Goal: Information Seeking & Learning: Learn about a topic

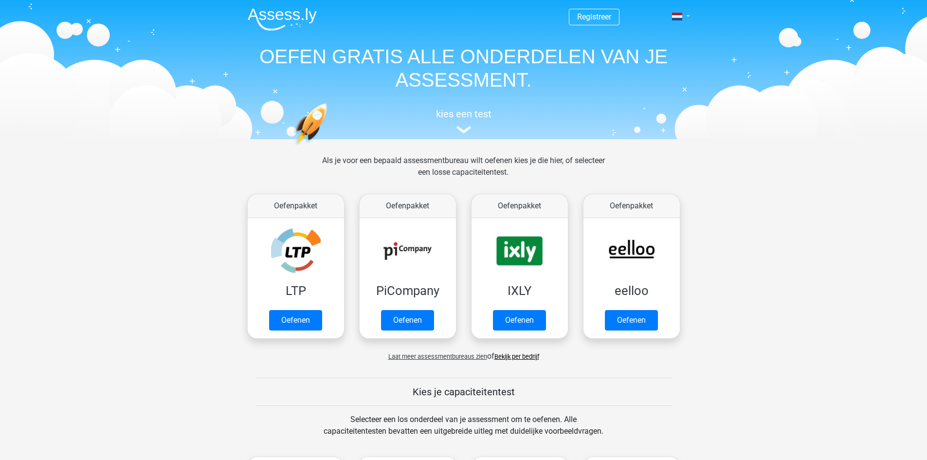
click at [687, 17] on link at bounding box center [677, 17] width 19 height 12
click at [656, 51] on link "English" at bounding box center [652, 55] width 67 height 16
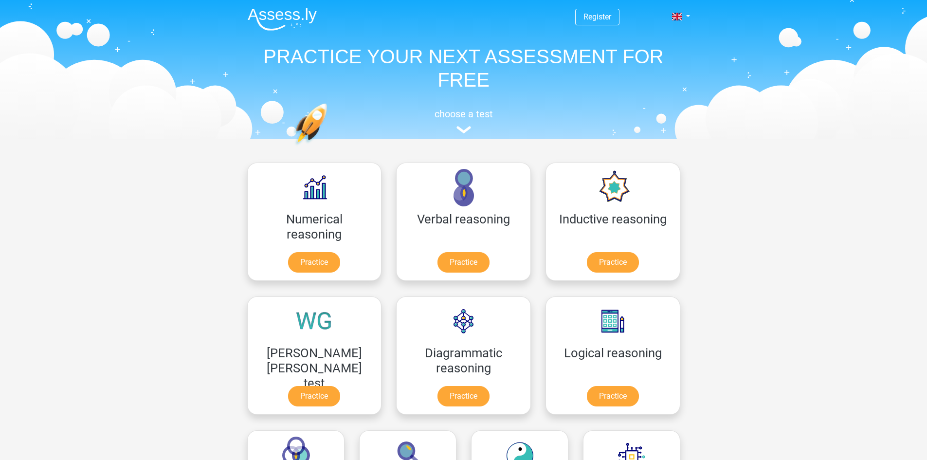
click at [781, 109] on header "Register Nederlands English" at bounding box center [463, 69] width 927 height 139
click at [687, 16] on link at bounding box center [677, 17] width 19 height 12
click at [652, 38] on link "Nederlands" at bounding box center [652, 39] width 67 height 16
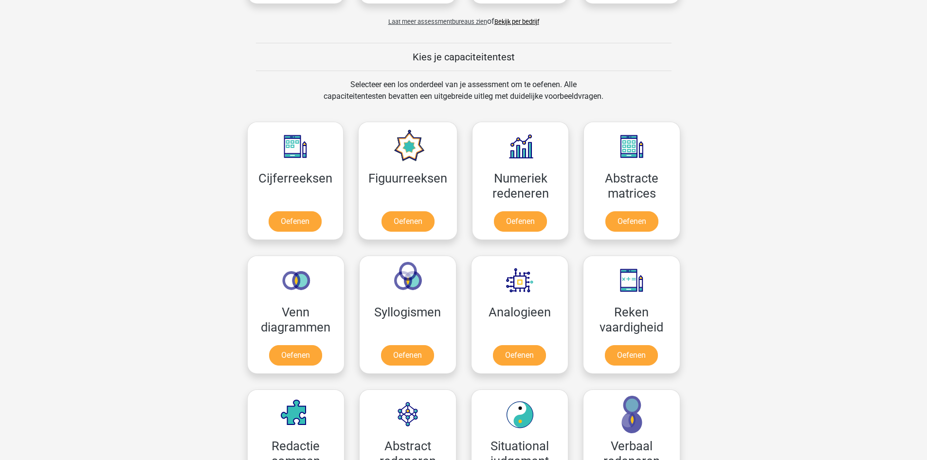
scroll to position [340, 0]
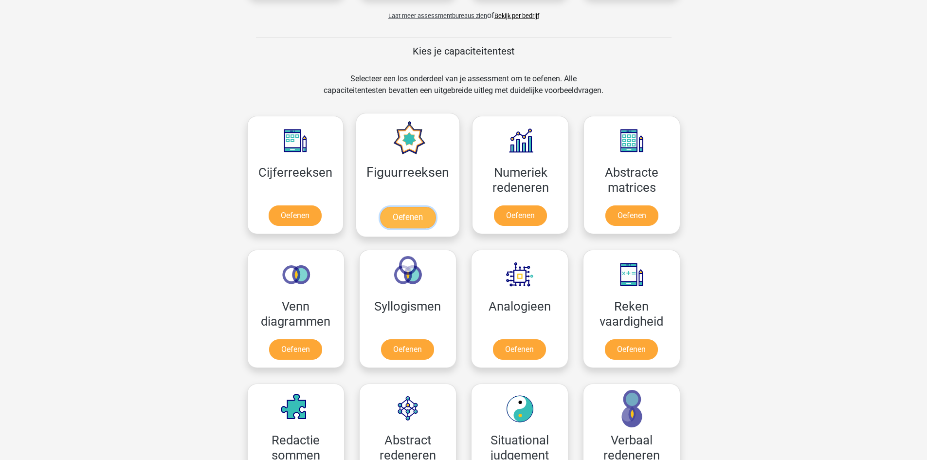
click at [399, 214] on link "Oefenen" at bounding box center [407, 217] width 55 height 21
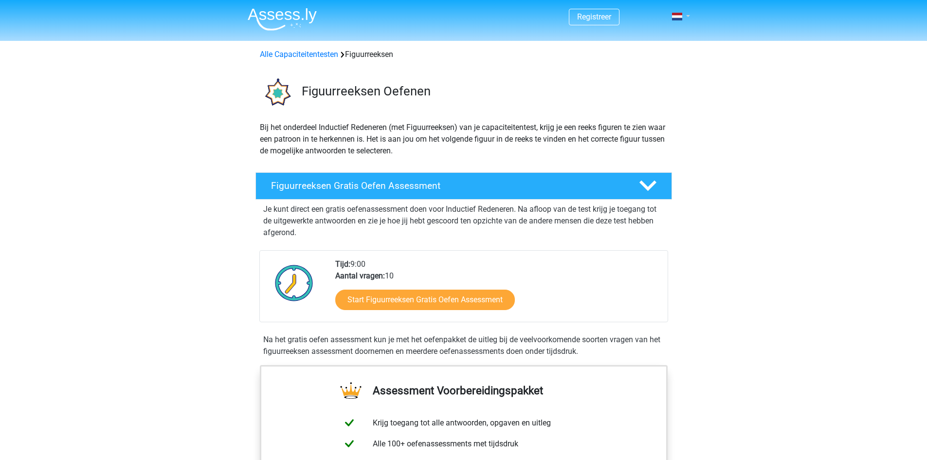
click at [687, 16] on link at bounding box center [677, 17] width 19 height 12
click at [658, 52] on link "English" at bounding box center [652, 55] width 67 height 16
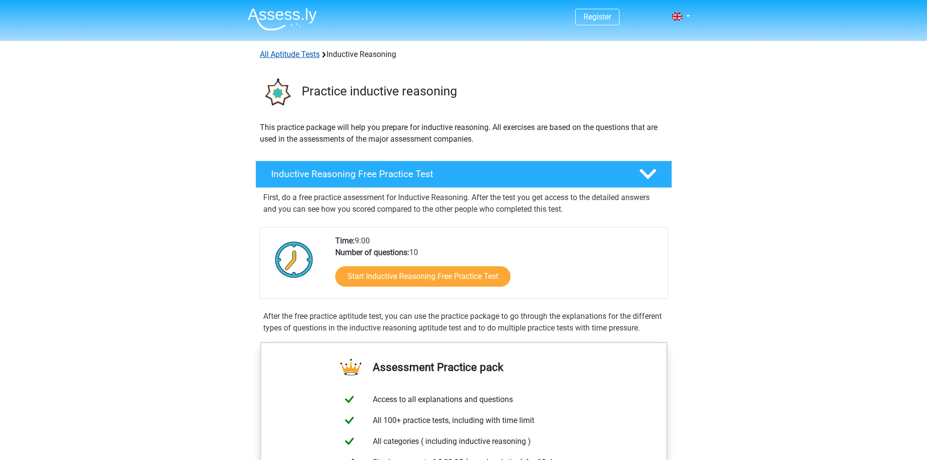
click at [305, 55] on link "All Aptitude Tests" at bounding box center [290, 54] width 60 height 9
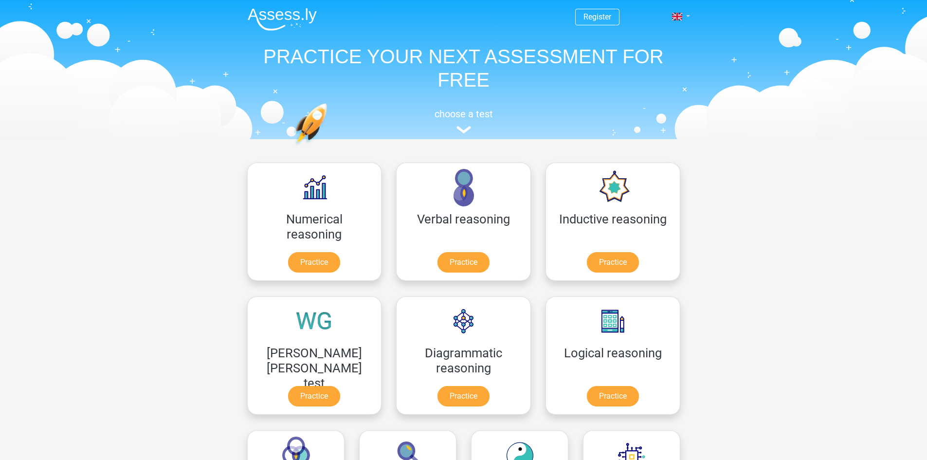
click at [687, 17] on link at bounding box center [677, 17] width 19 height 12
click at [657, 38] on link "Nederlands" at bounding box center [652, 39] width 67 height 16
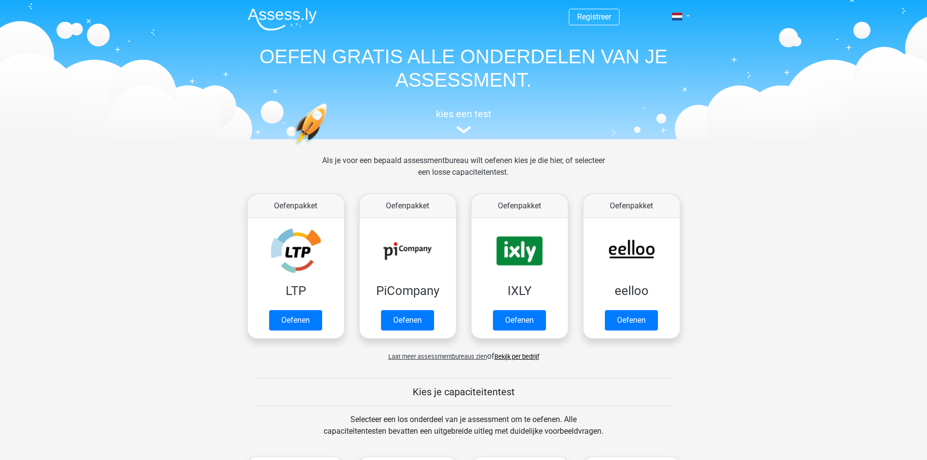
click at [687, 15] on link at bounding box center [677, 17] width 19 height 12
click at [656, 52] on link "English" at bounding box center [652, 55] width 67 height 16
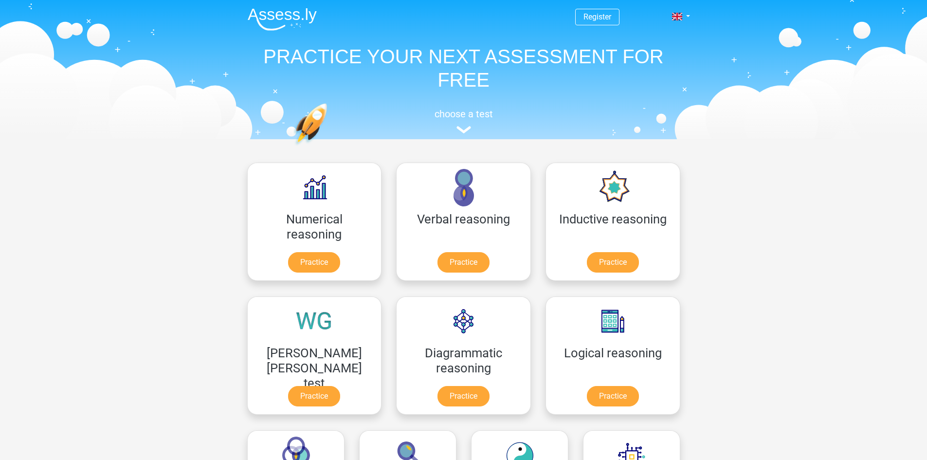
scroll to position [49, 0]
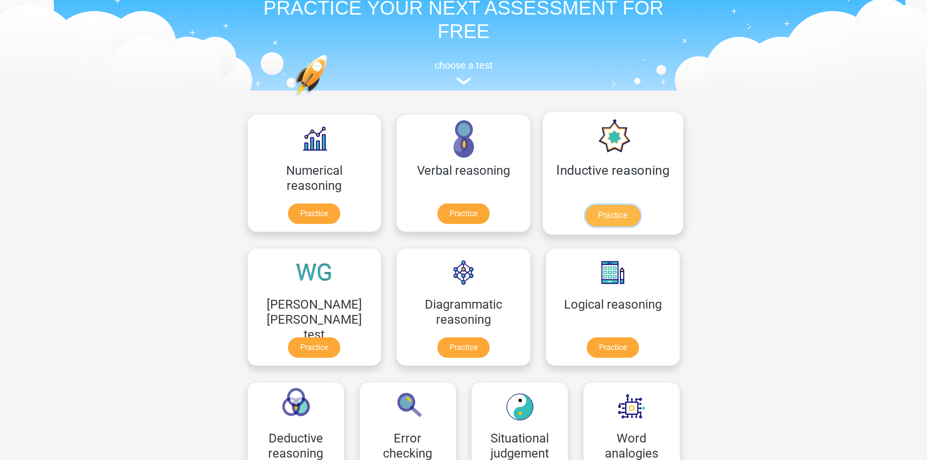
click at [585, 214] on link "Practice" at bounding box center [612, 215] width 54 height 21
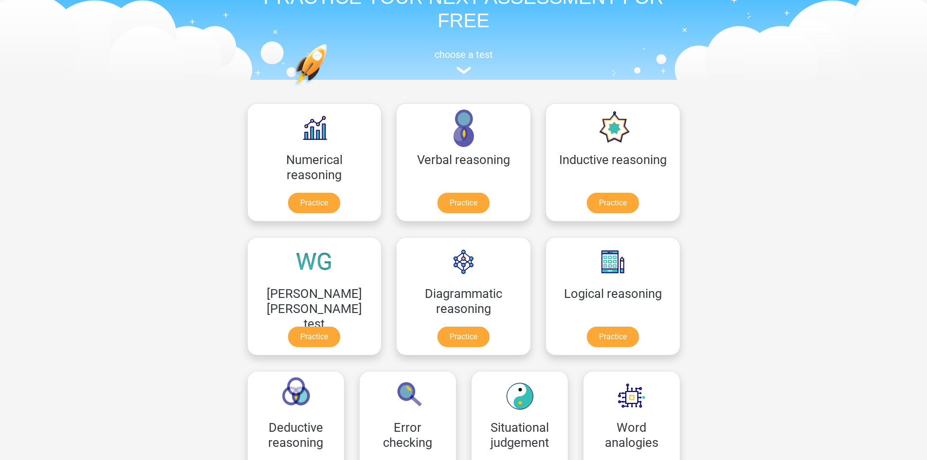
scroll to position [0, 0]
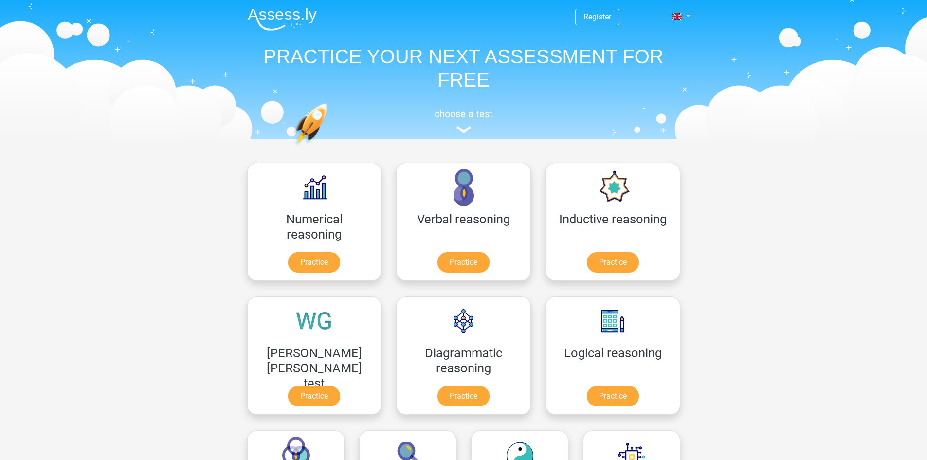
click at [685, 17] on link at bounding box center [677, 17] width 19 height 12
click at [658, 35] on link "Nederlands" at bounding box center [652, 39] width 67 height 16
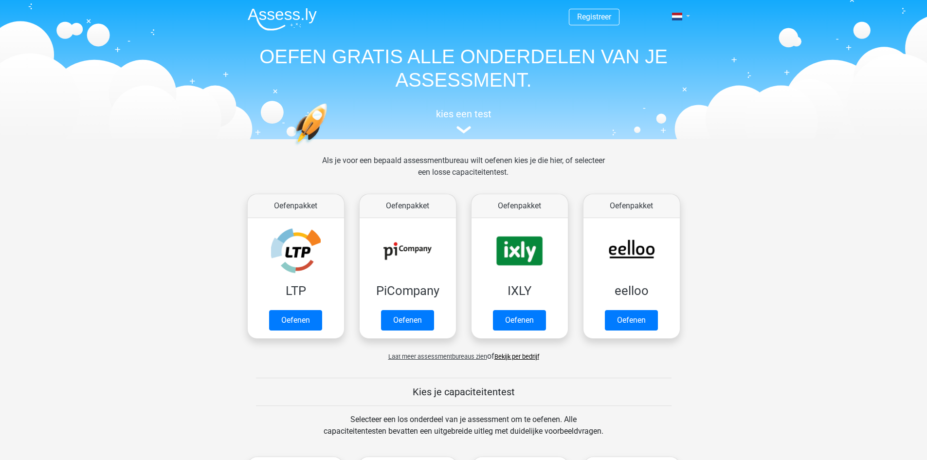
click at [687, 16] on link at bounding box center [677, 17] width 19 height 12
click at [654, 52] on link "English" at bounding box center [652, 55] width 67 height 16
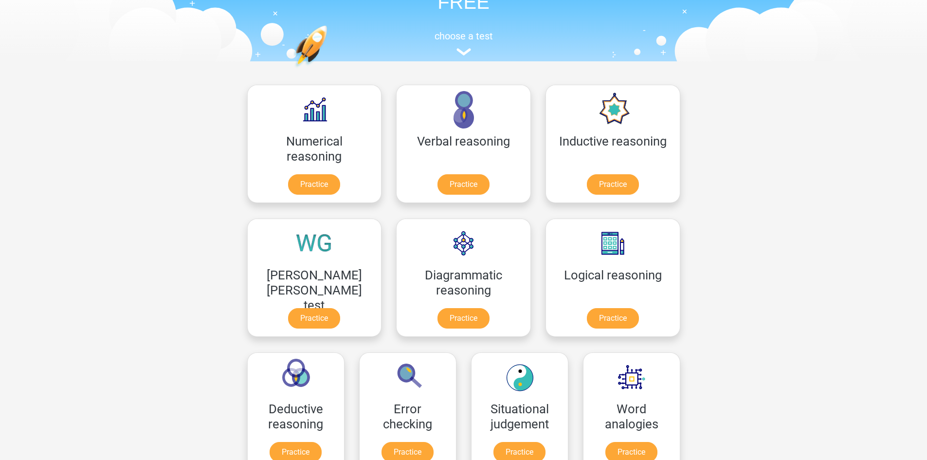
scroll to position [97, 0]
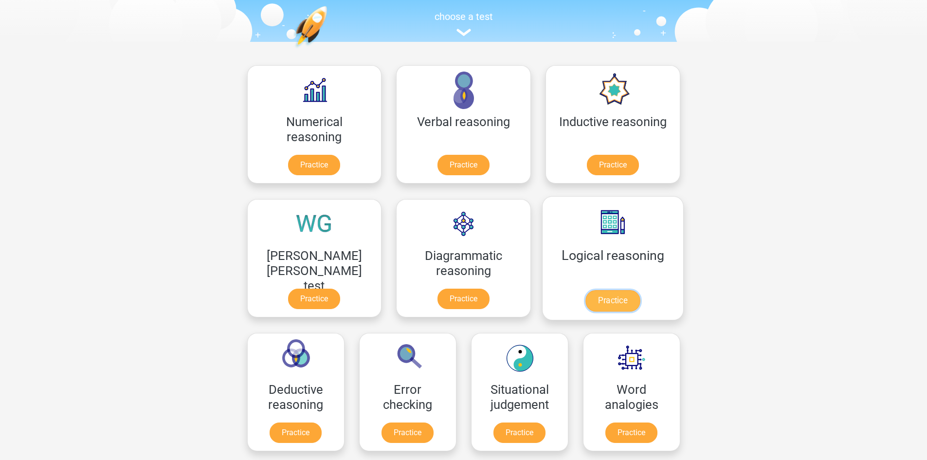
click at [585, 301] on link "Practice" at bounding box center [612, 300] width 54 height 21
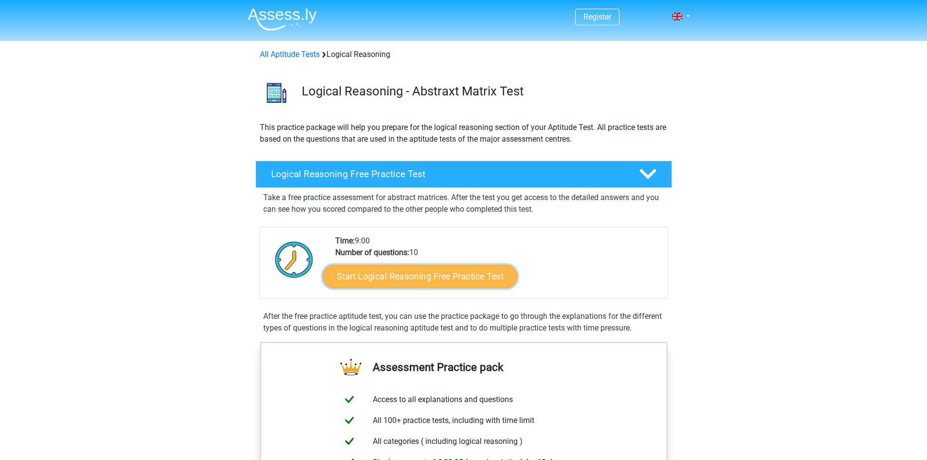
click at [425, 278] on link "Start Logical Reasoning Free Practice Test" at bounding box center [419, 275] width 195 height 23
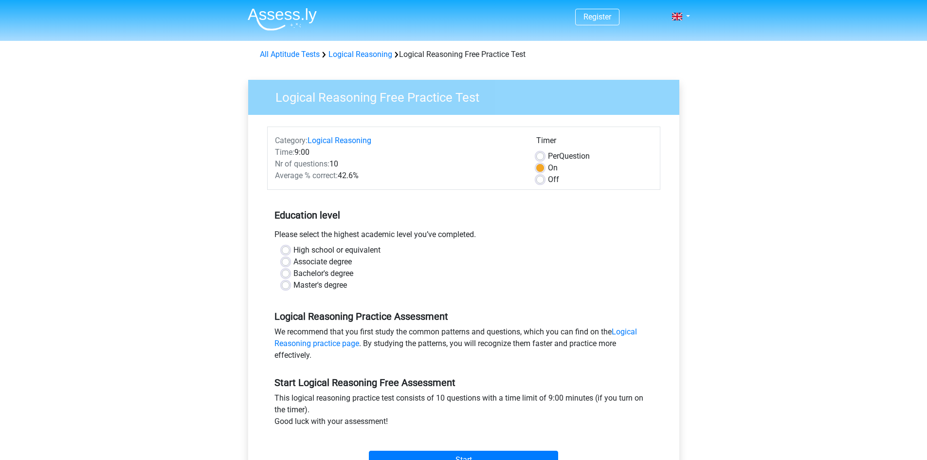
click at [293, 286] on label "Master's degree" at bounding box center [320, 285] width 54 height 12
click at [285, 286] on input "Master's degree" at bounding box center [286, 284] width 8 height 10
radio input "true"
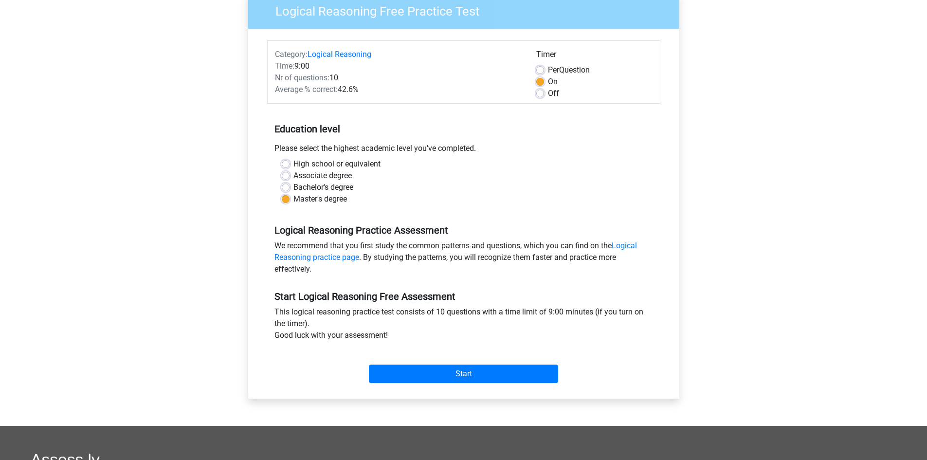
scroll to position [49, 0]
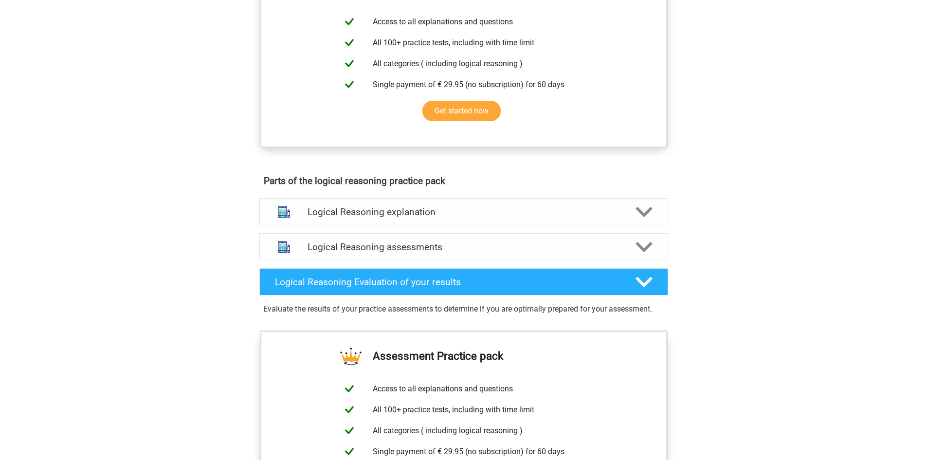
scroll to position [389, 0]
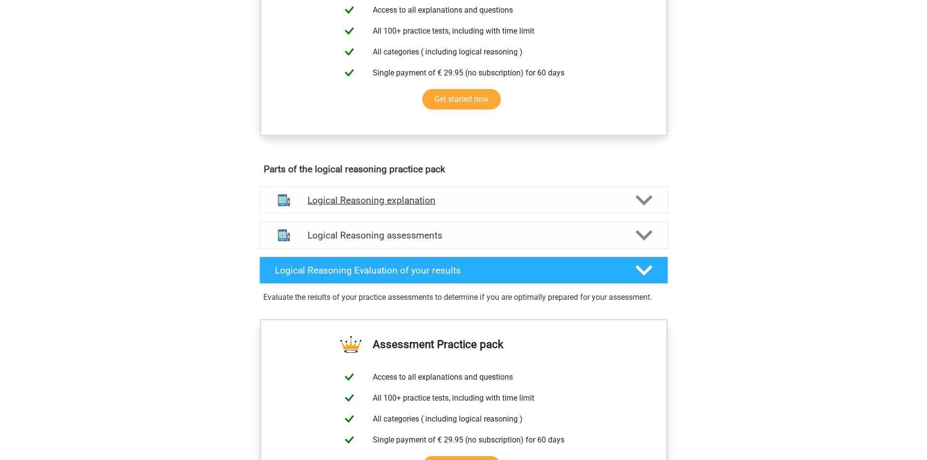
click at [644, 206] on polygon at bounding box center [643, 200] width 17 height 11
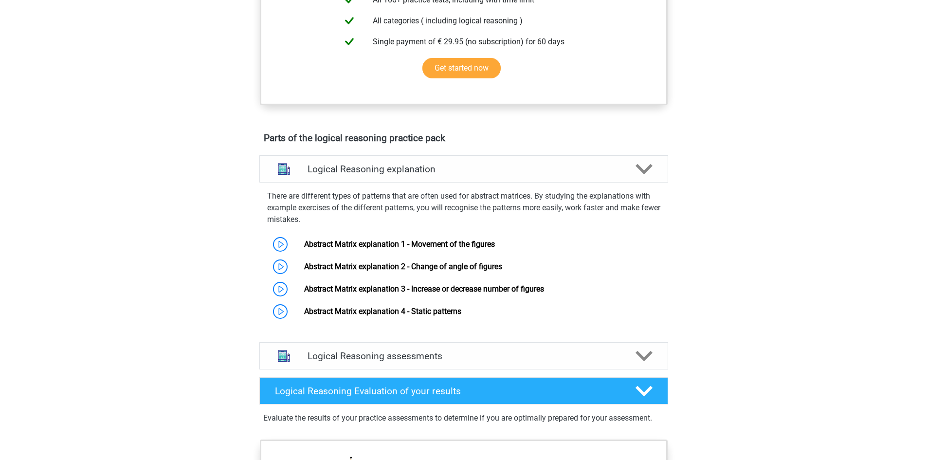
scroll to position [438, 0]
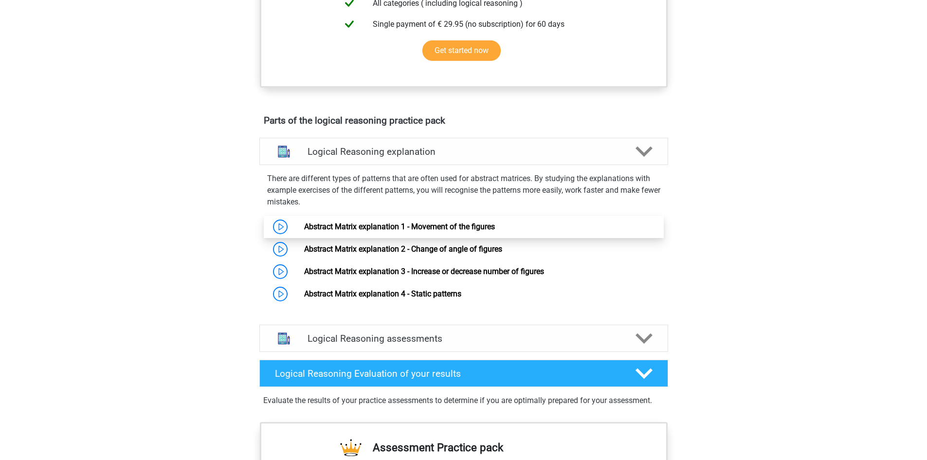
click at [304, 231] on link "Abstract Matrix explanation 1 - Movement of the figures" at bounding box center [399, 226] width 191 height 9
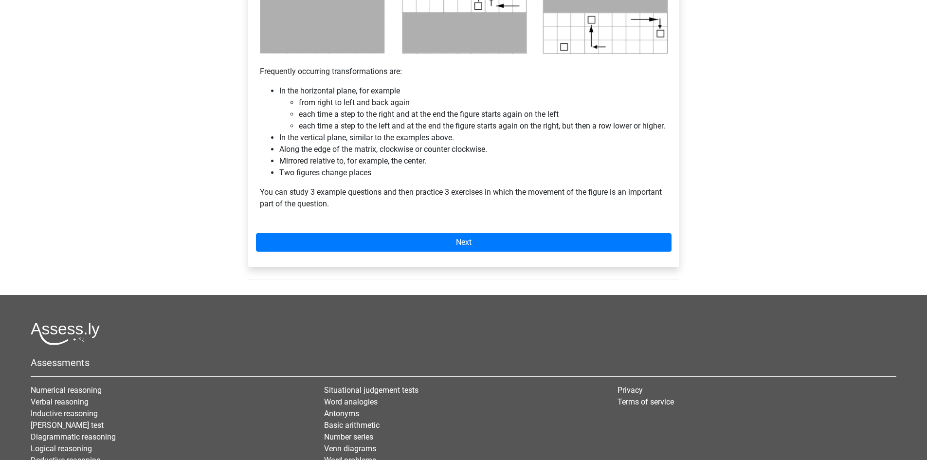
scroll to position [584, 0]
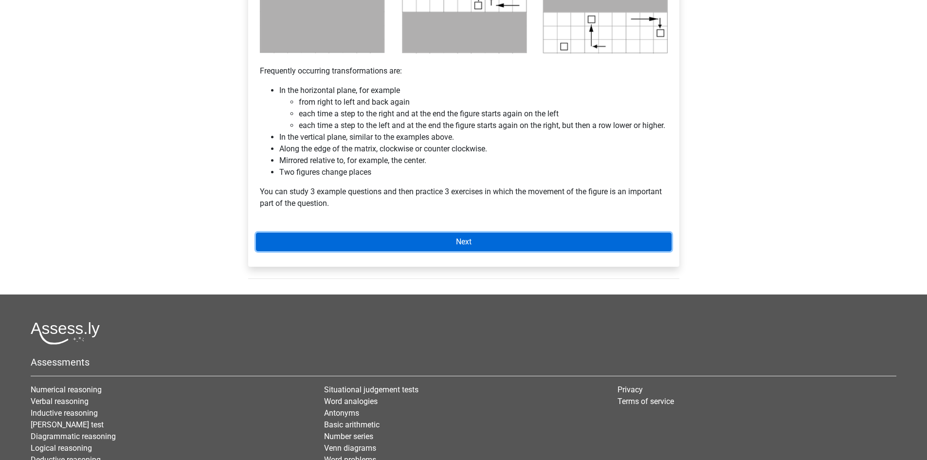
click at [462, 251] on link "Next" at bounding box center [463, 242] width 415 height 18
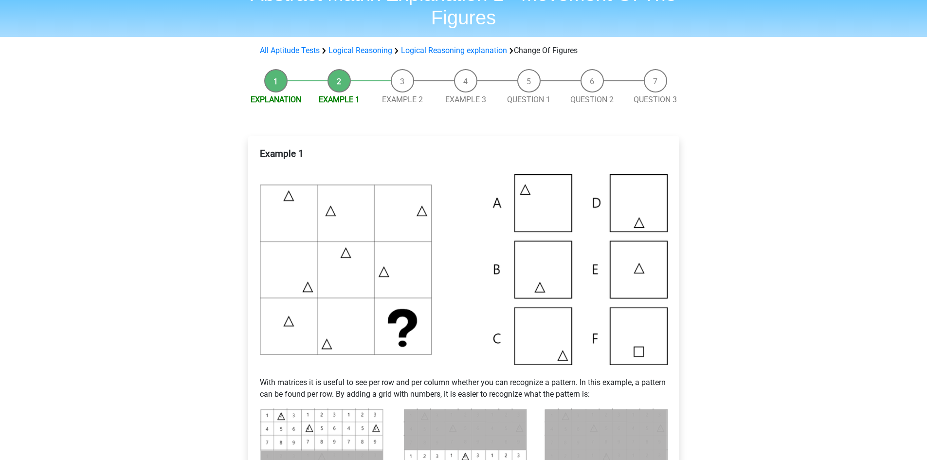
scroll to position [49, 0]
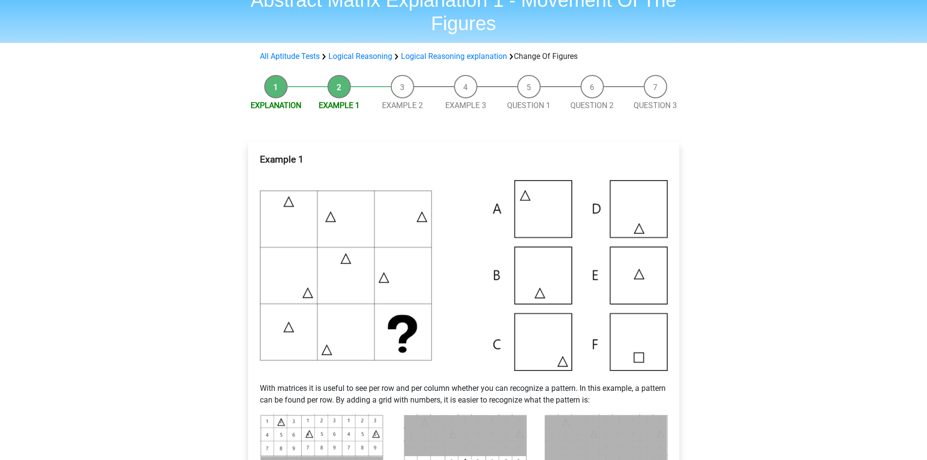
click at [274, 91] on li "Explanation" at bounding box center [275, 93] width 63 height 36
click at [278, 105] on link "Explanation" at bounding box center [276, 105] width 51 height 9
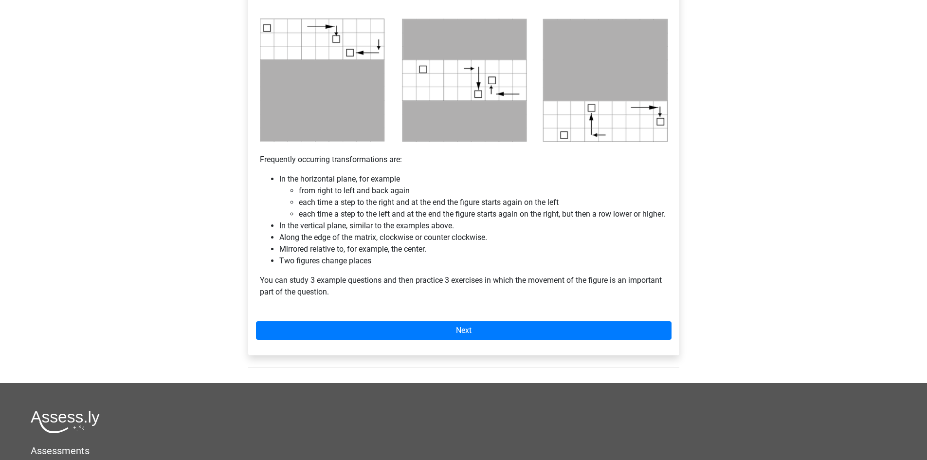
scroll to position [632, 0]
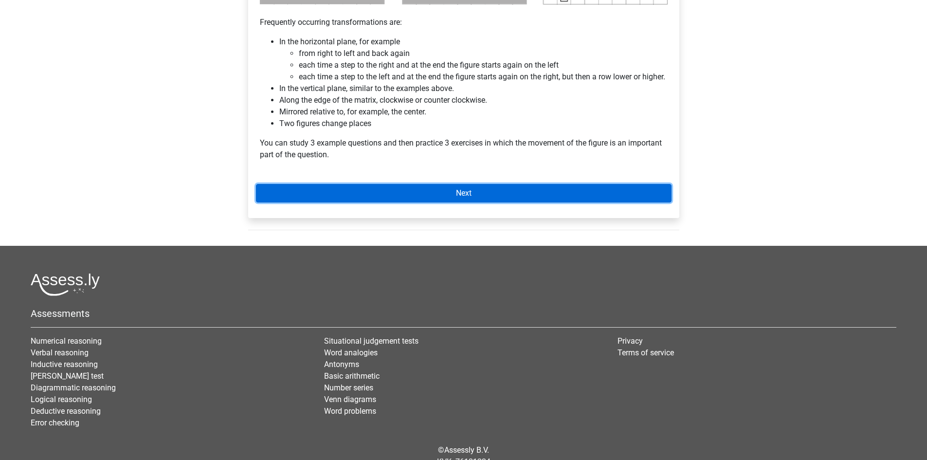
click at [468, 202] on link "Next" at bounding box center [463, 193] width 415 height 18
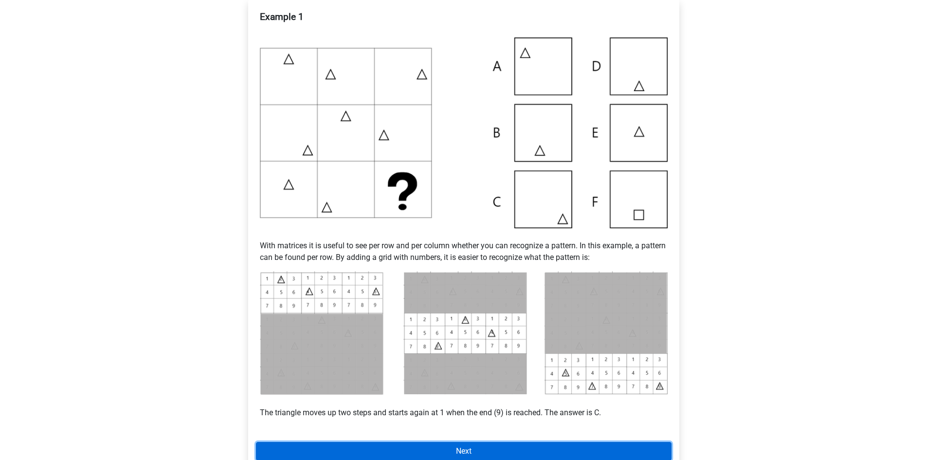
scroll to position [243, 0]
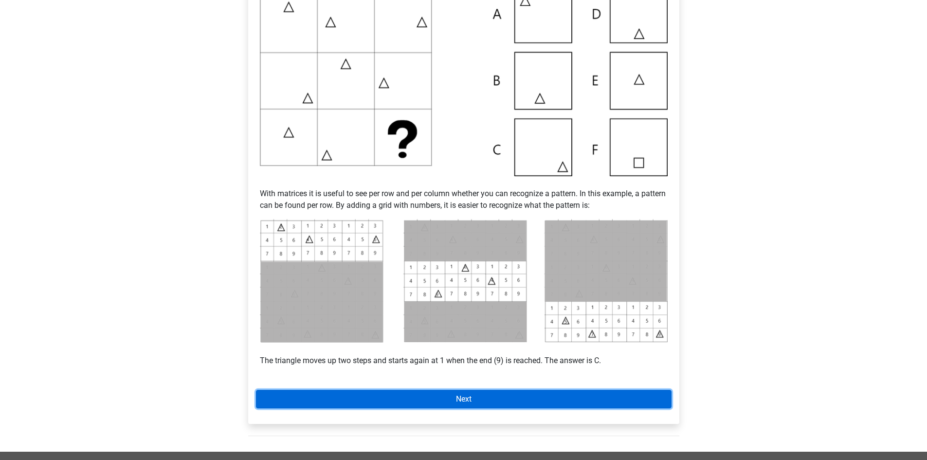
click at [454, 397] on link "Next" at bounding box center [463, 399] width 415 height 18
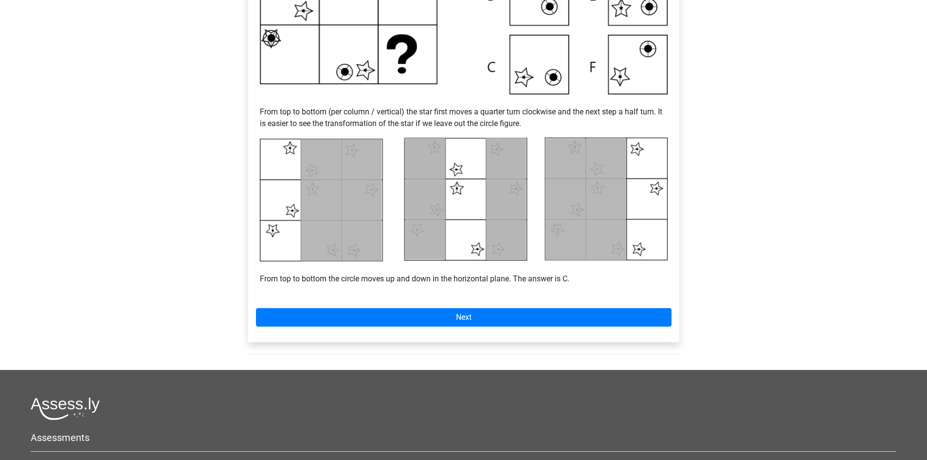
scroll to position [340, 0]
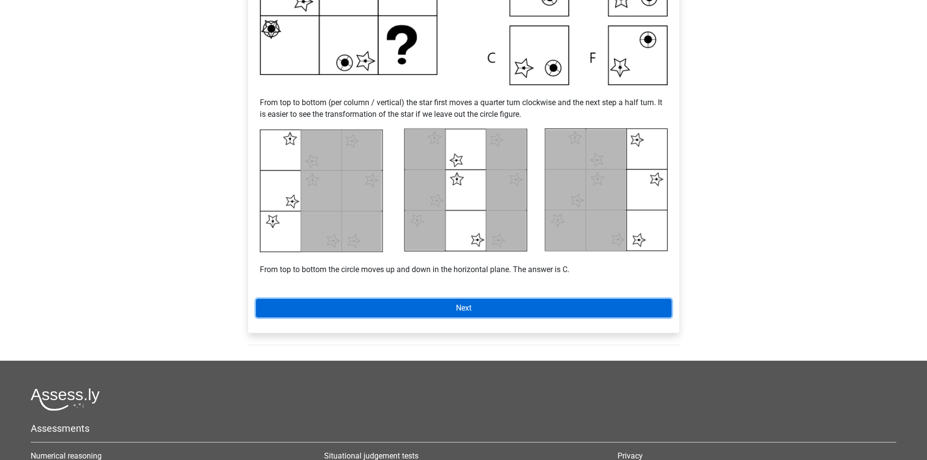
click at [467, 310] on link "Next" at bounding box center [463, 308] width 415 height 18
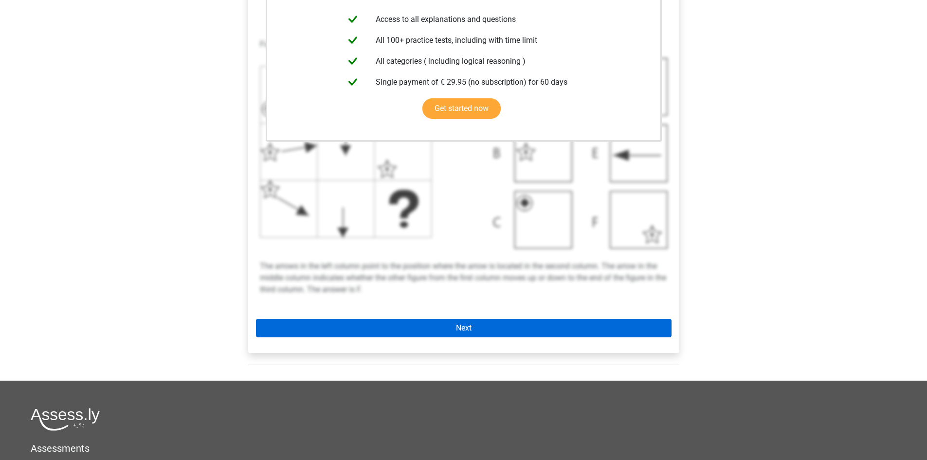
scroll to position [292, 0]
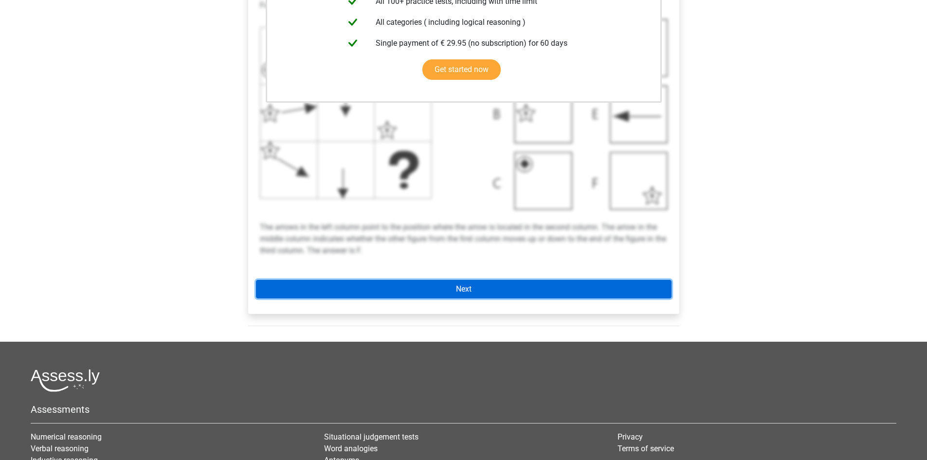
click at [463, 287] on link "Next" at bounding box center [463, 289] width 415 height 18
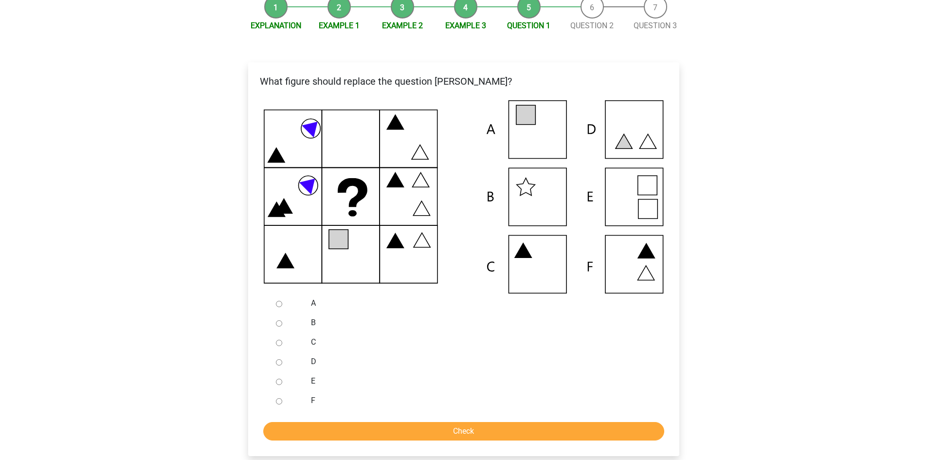
scroll to position [146, 0]
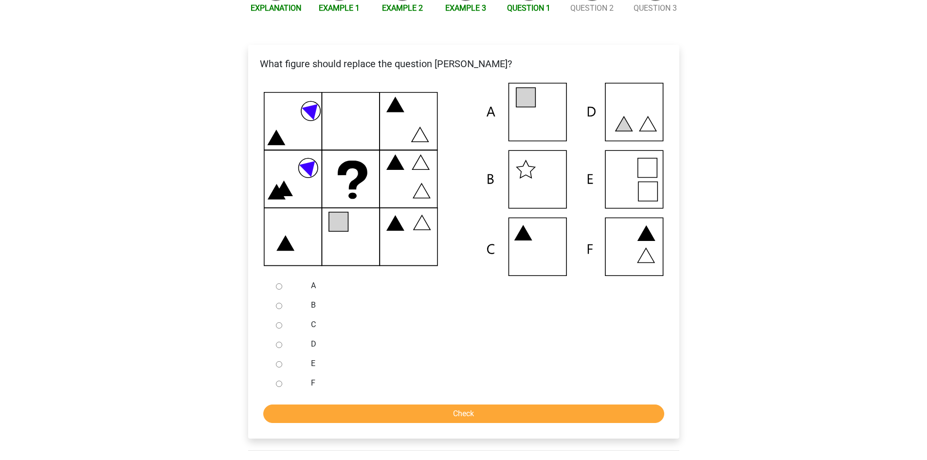
click at [280, 285] on input "A" at bounding box center [279, 286] width 6 height 6
radio input "true"
click at [478, 416] on input "Check" at bounding box center [463, 413] width 401 height 18
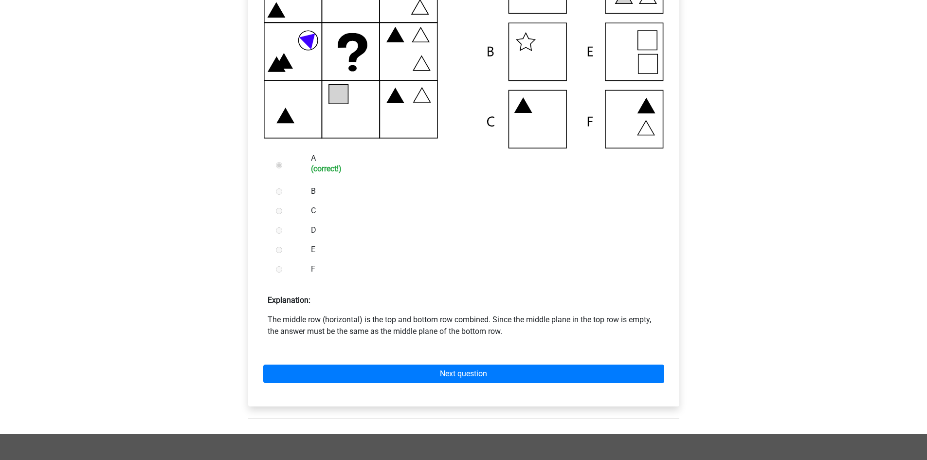
scroll to position [292, 0]
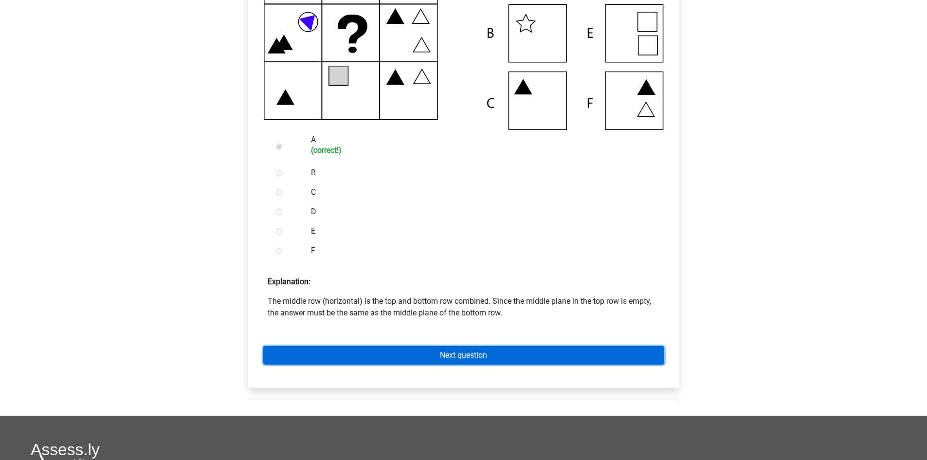
click at [465, 358] on link "Next question" at bounding box center [463, 355] width 401 height 18
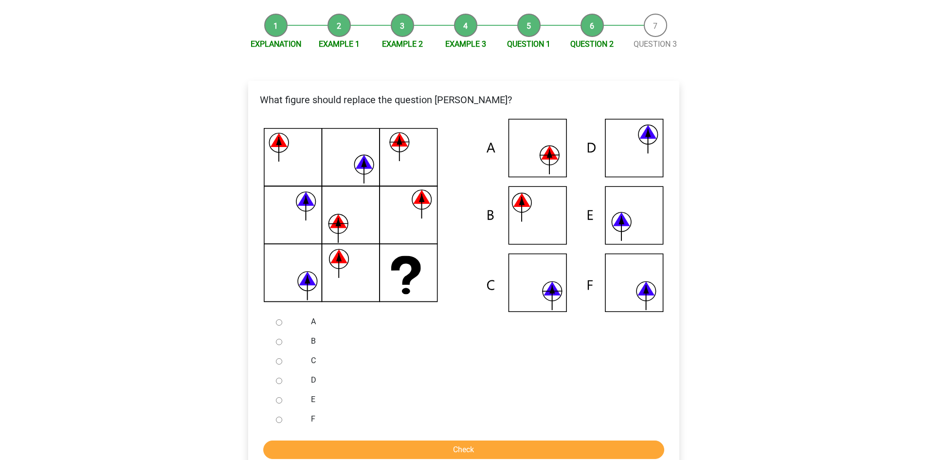
scroll to position [97, 0]
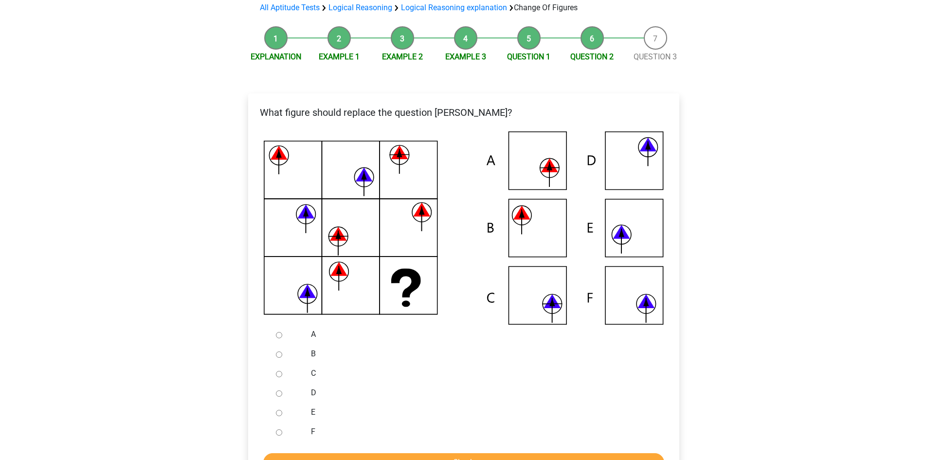
click at [279, 373] on input "C" at bounding box center [279, 374] width 6 height 6
radio input "true"
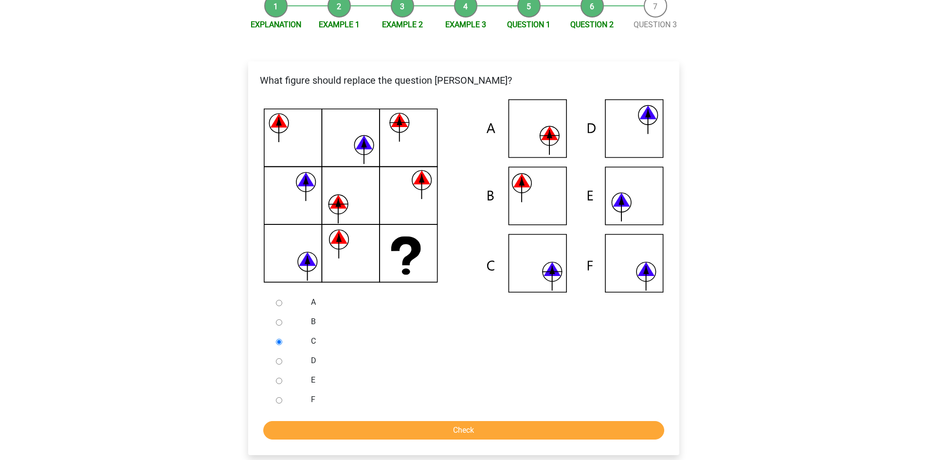
scroll to position [195, 0]
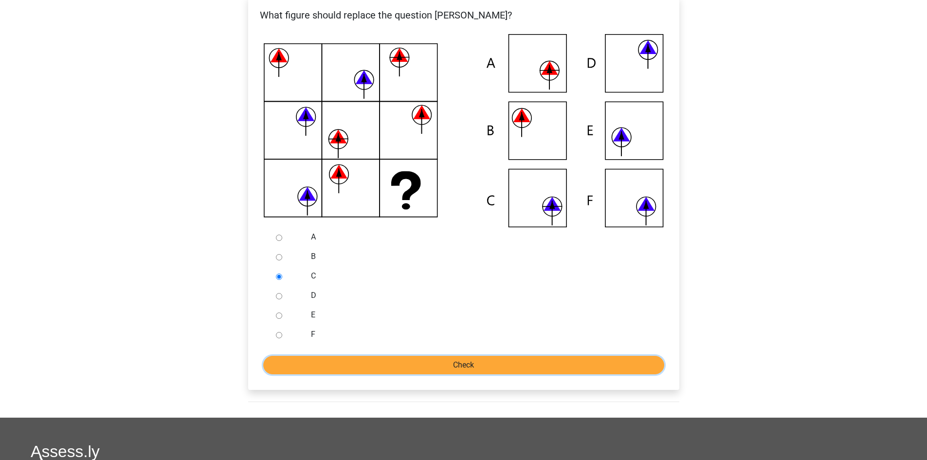
click at [464, 369] on input "Check" at bounding box center [463, 365] width 401 height 18
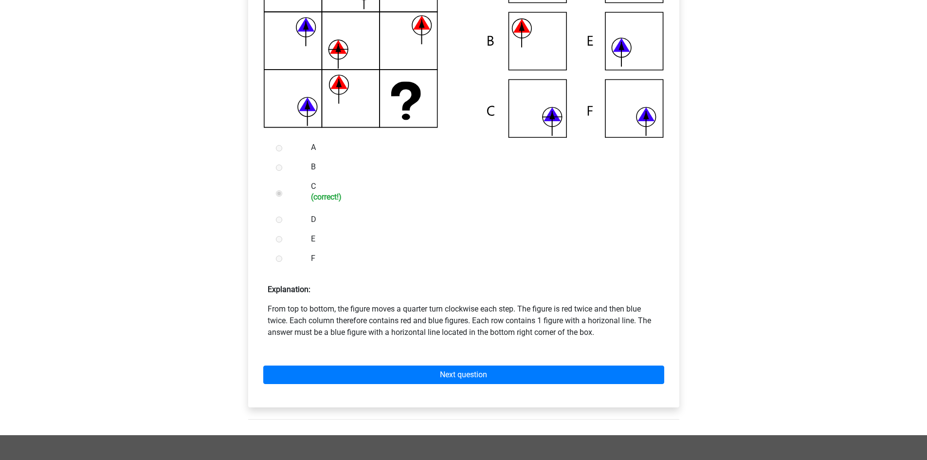
scroll to position [340, 0]
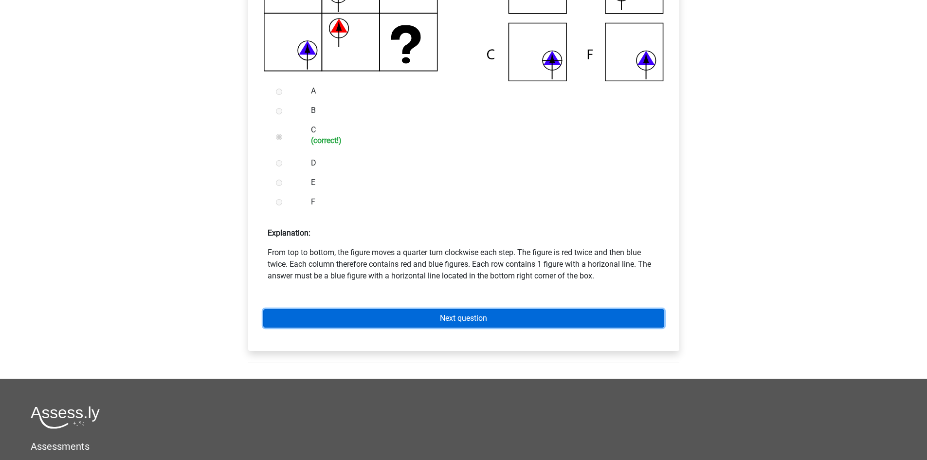
click at [459, 314] on link "Next question" at bounding box center [463, 318] width 401 height 18
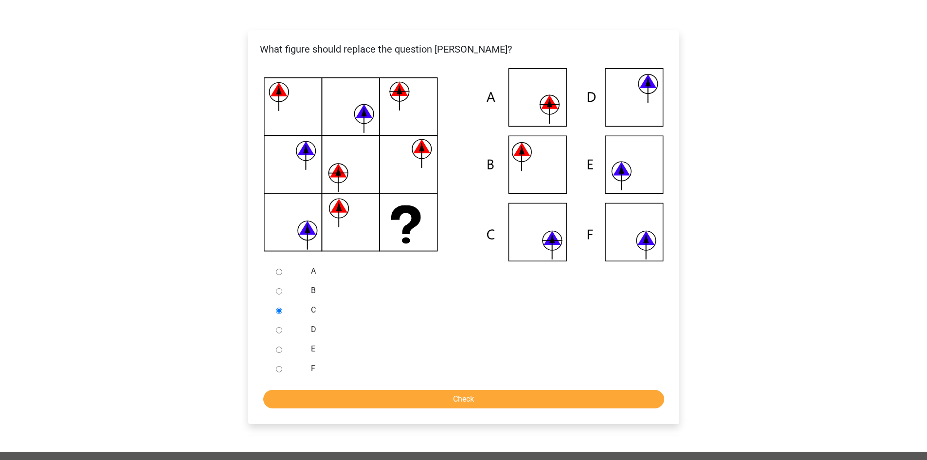
scroll to position [146, 0]
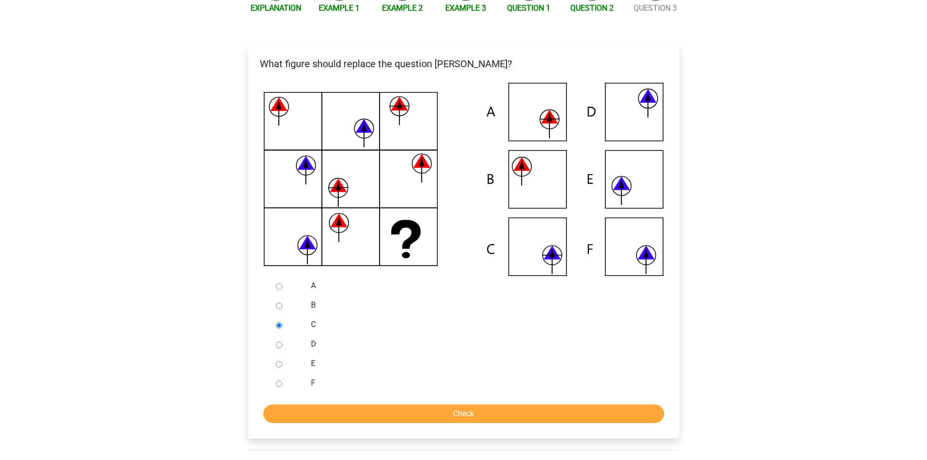
click at [276, 383] on input "F" at bounding box center [279, 383] width 6 height 6
radio input "true"
click at [410, 404] on input "Check" at bounding box center [463, 413] width 401 height 18
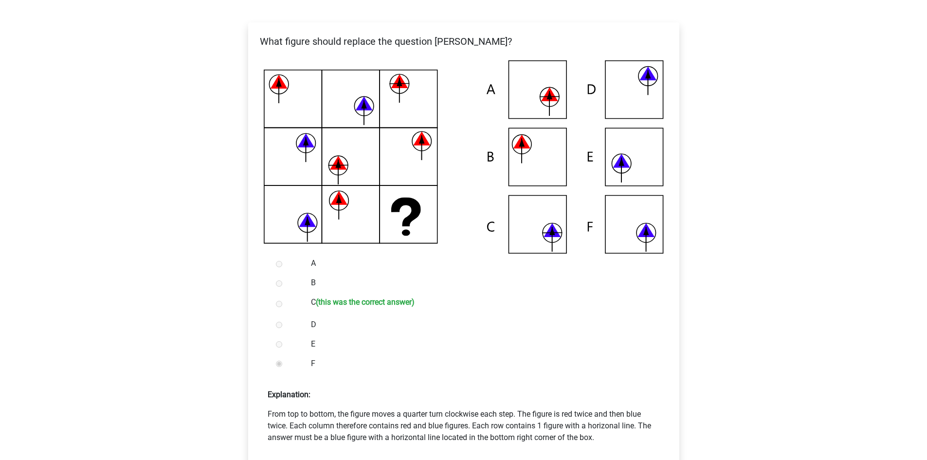
scroll to position [146, 0]
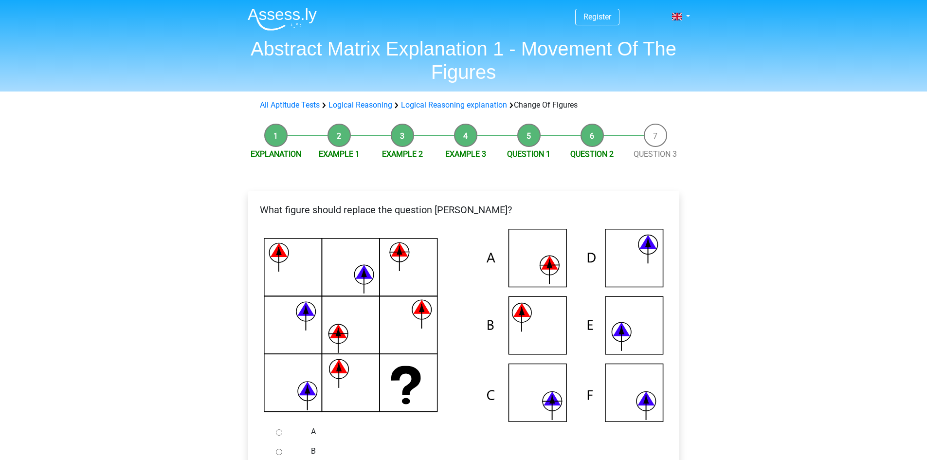
scroll to position [146, 0]
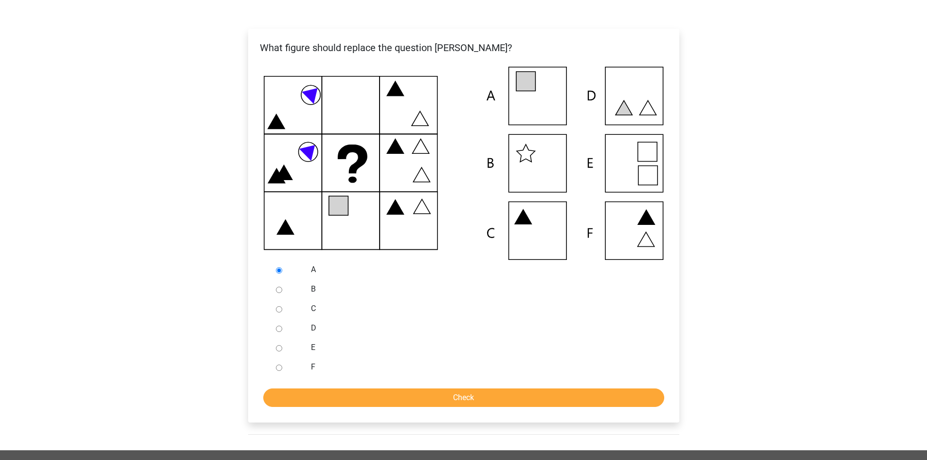
scroll to position [146, 0]
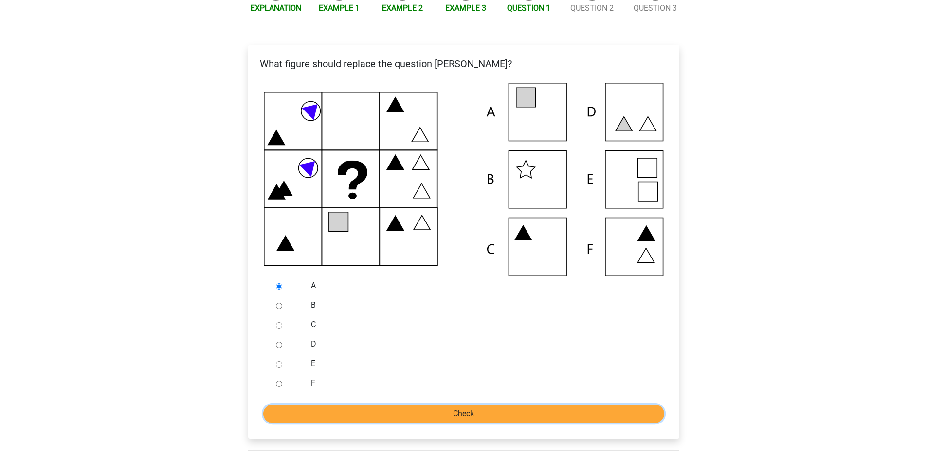
click at [467, 414] on input "Check" at bounding box center [463, 413] width 401 height 18
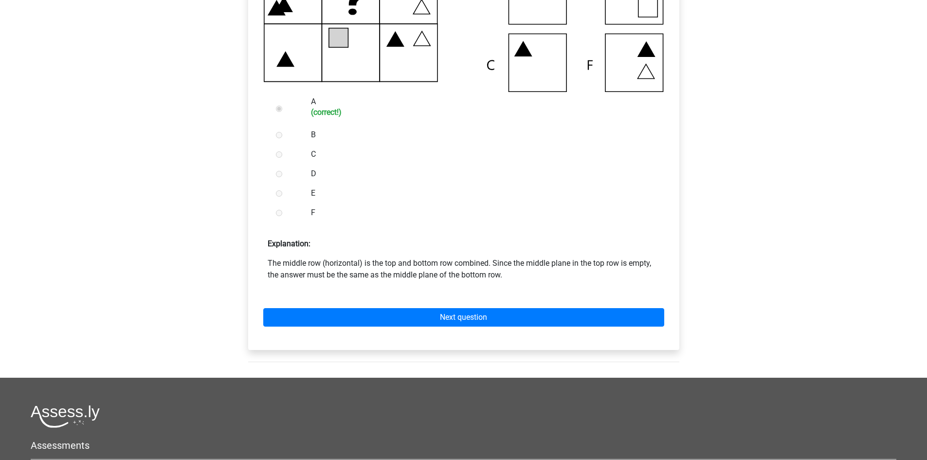
scroll to position [389, 0]
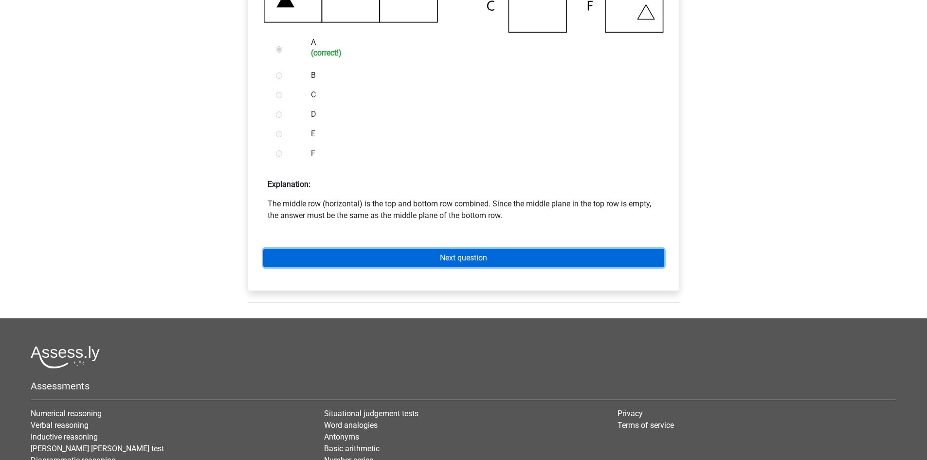
click at [455, 257] on link "Next question" at bounding box center [463, 258] width 401 height 18
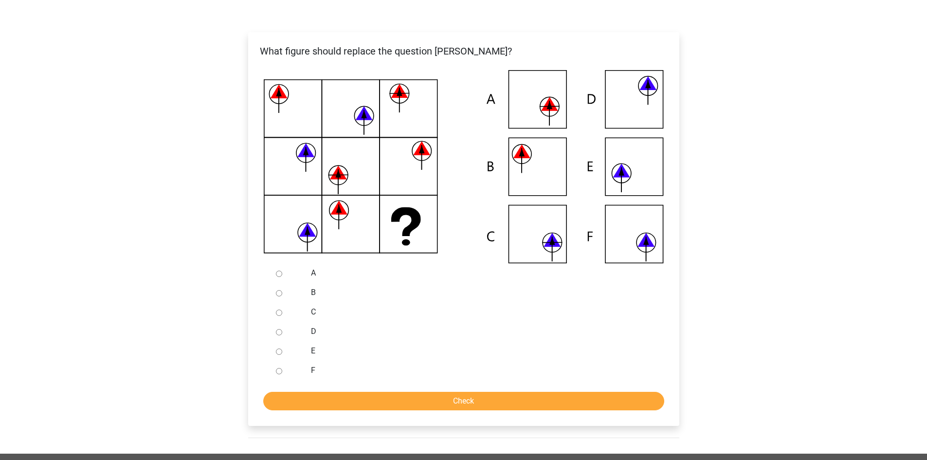
scroll to position [195, 0]
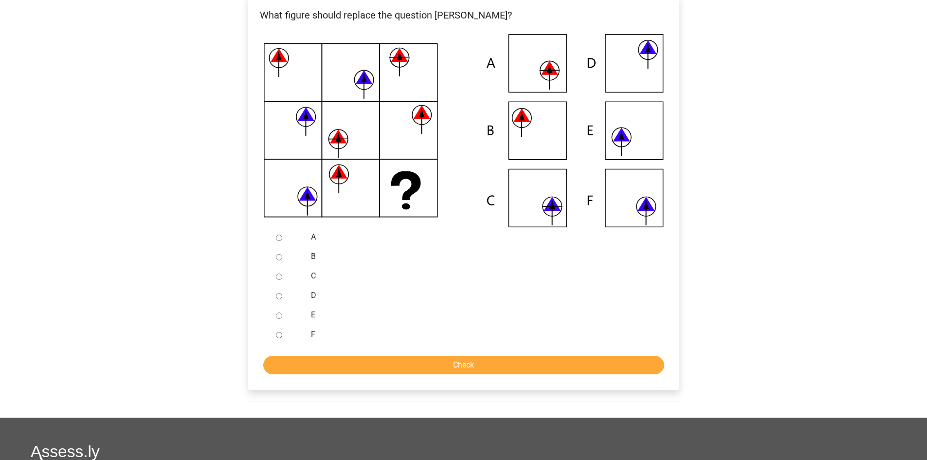
click at [279, 275] on input "C" at bounding box center [279, 276] width 6 height 6
radio input "true"
click at [485, 364] on input "Check" at bounding box center [463, 365] width 401 height 18
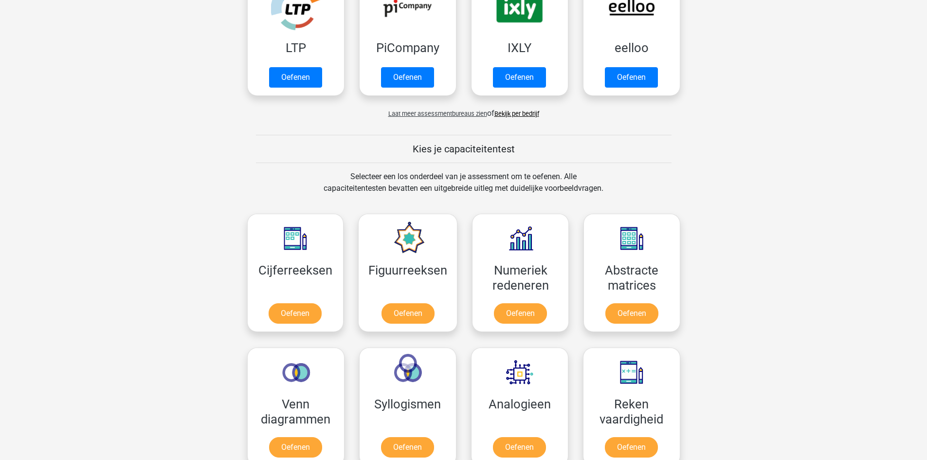
scroll to position [292, 0]
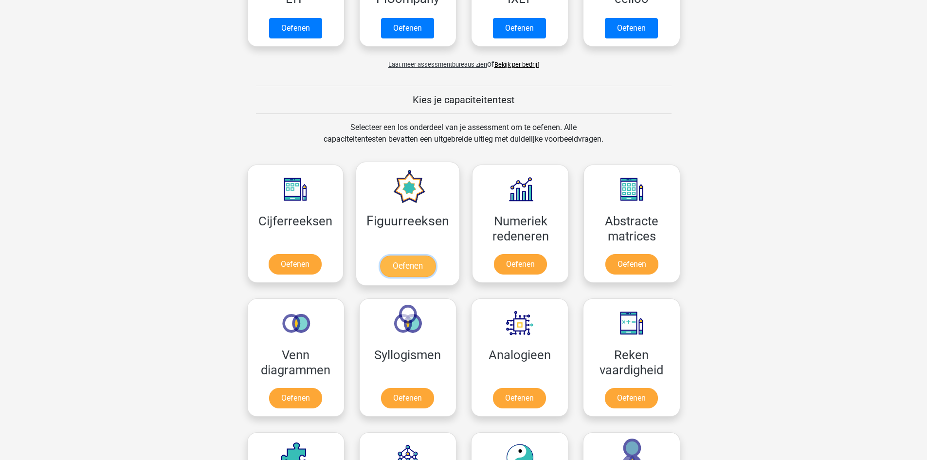
click at [407, 261] on link "Oefenen" at bounding box center [407, 265] width 55 height 21
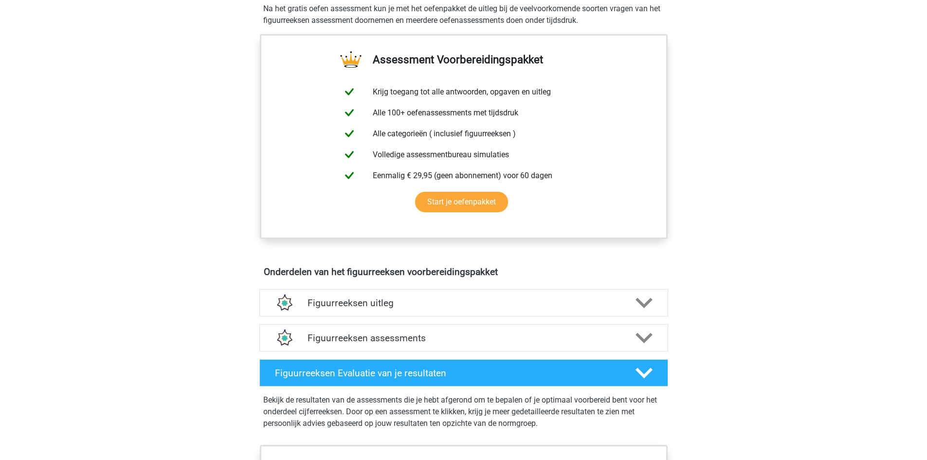
scroll to position [389, 0]
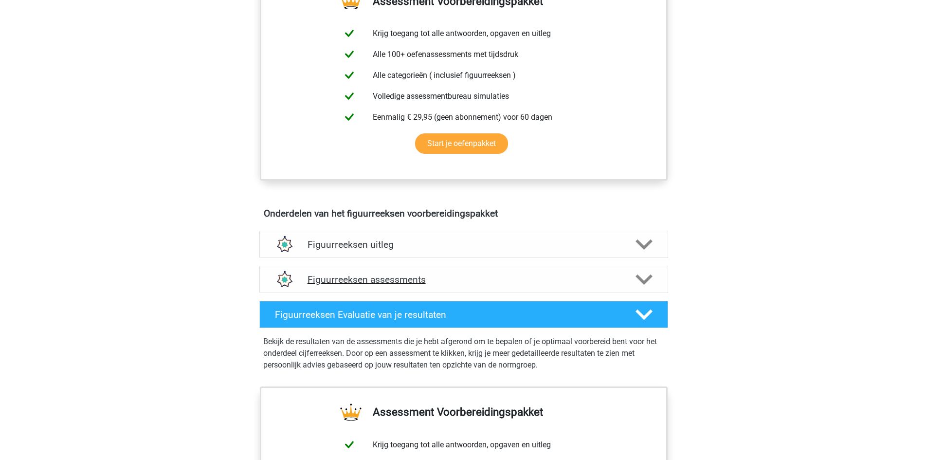
click at [644, 279] on icon at bounding box center [643, 279] width 17 height 17
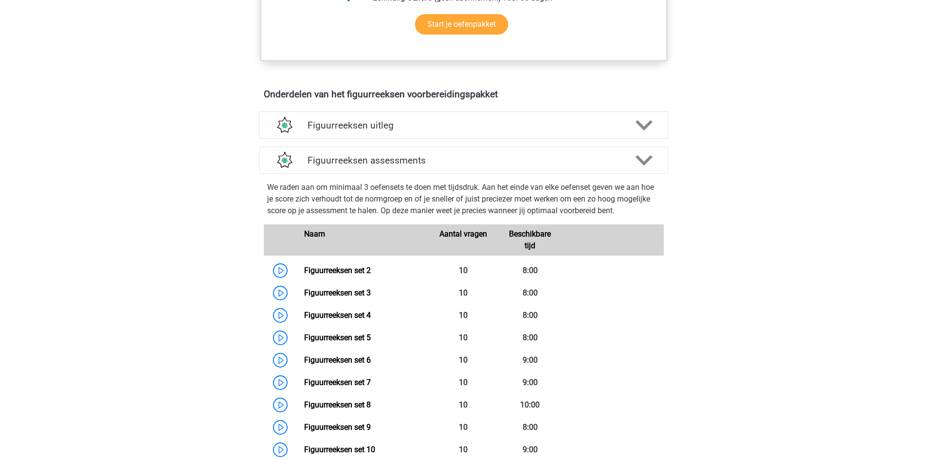
scroll to position [486, 0]
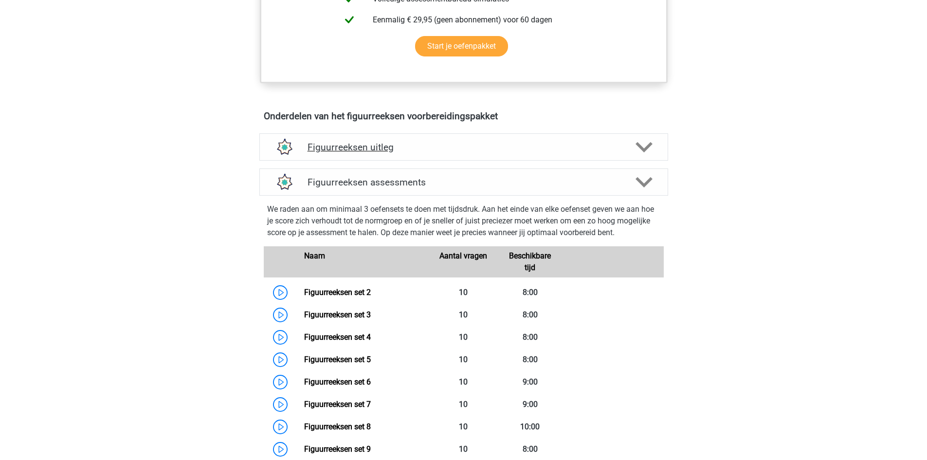
click at [644, 148] on polygon at bounding box center [643, 147] width 17 height 11
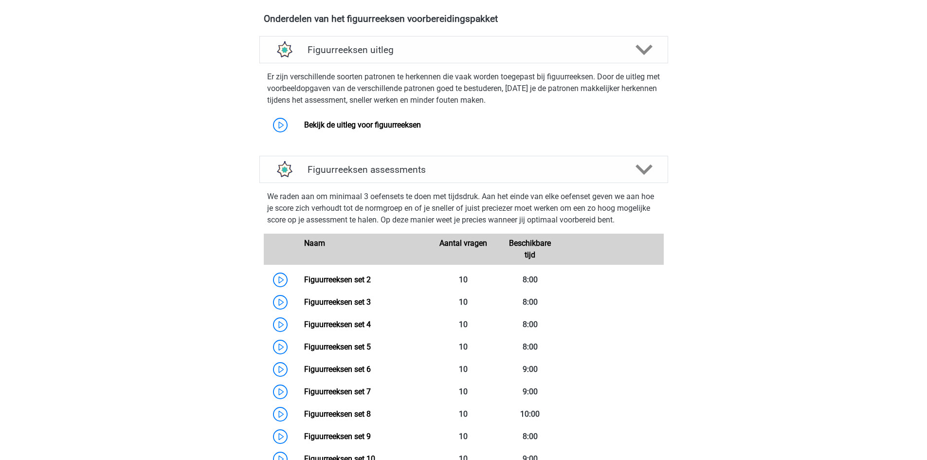
scroll to position [632, 0]
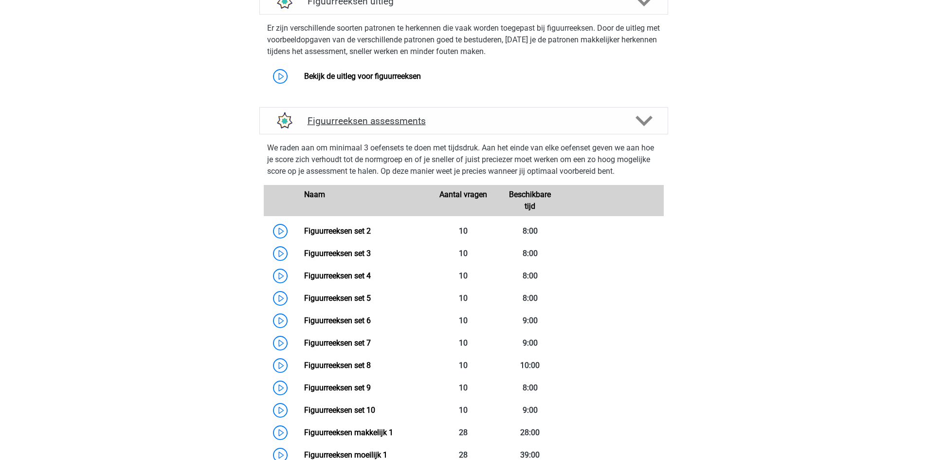
click at [644, 121] on icon at bounding box center [643, 120] width 17 height 17
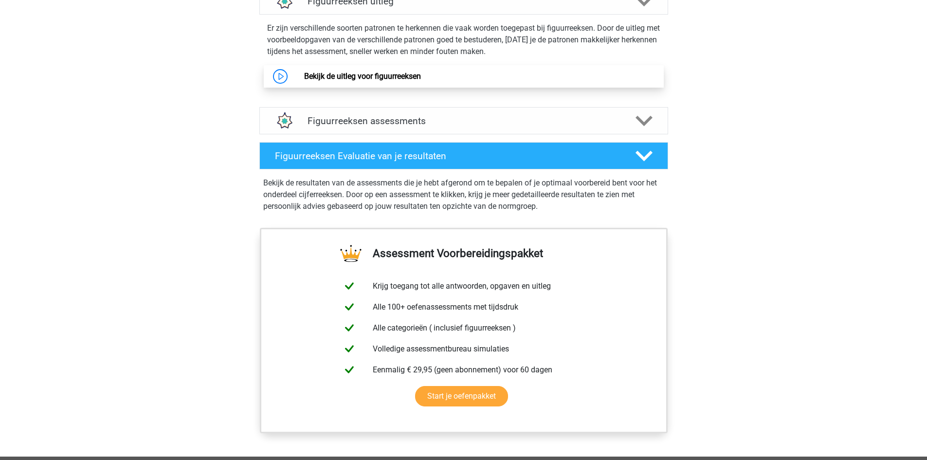
click at [344, 80] on link "Bekijk de uitleg voor figuurreeksen" at bounding box center [362, 76] width 117 height 9
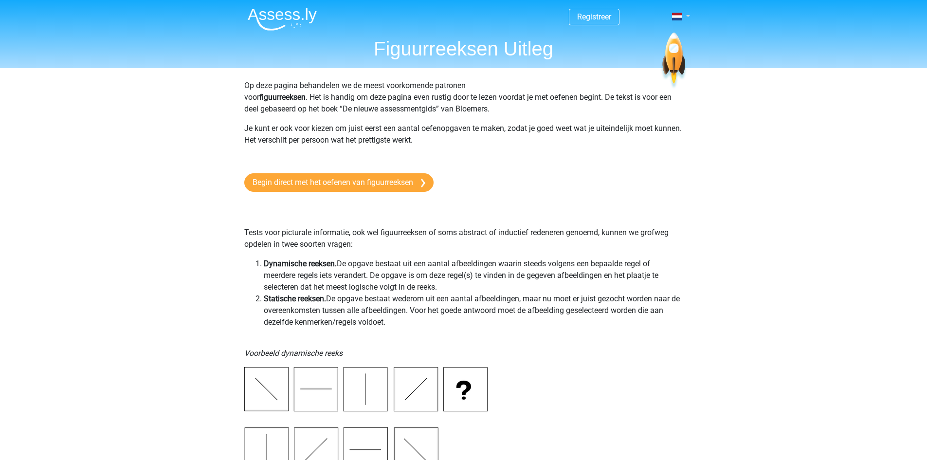
click at [683, 17] on link at bounding box center [677, 17] width 19 height 12
click at [651, 53] on link "English" at bounding box center [652, 55] width 67 height 16
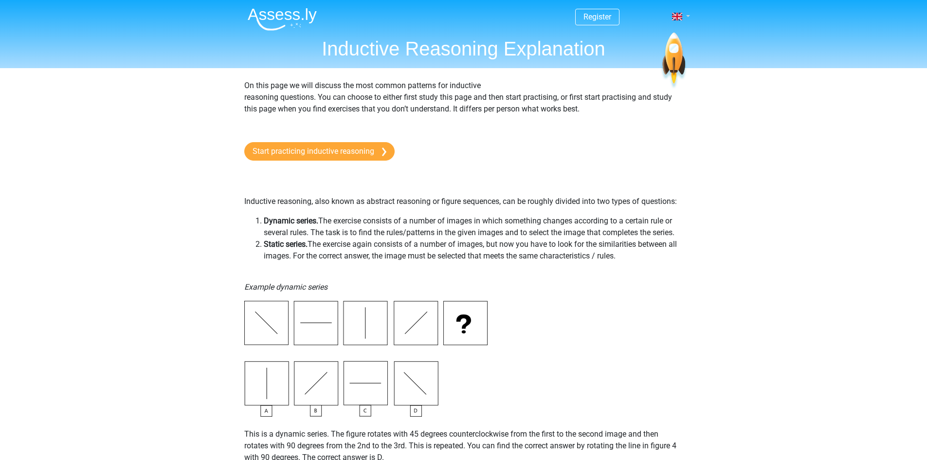
click at [687, 12] on link at bounding box center [677, 17] width 19 height 12
click at [649, 36] on link "Nederlands" at bounding box center [652, 39] width 67 height 16
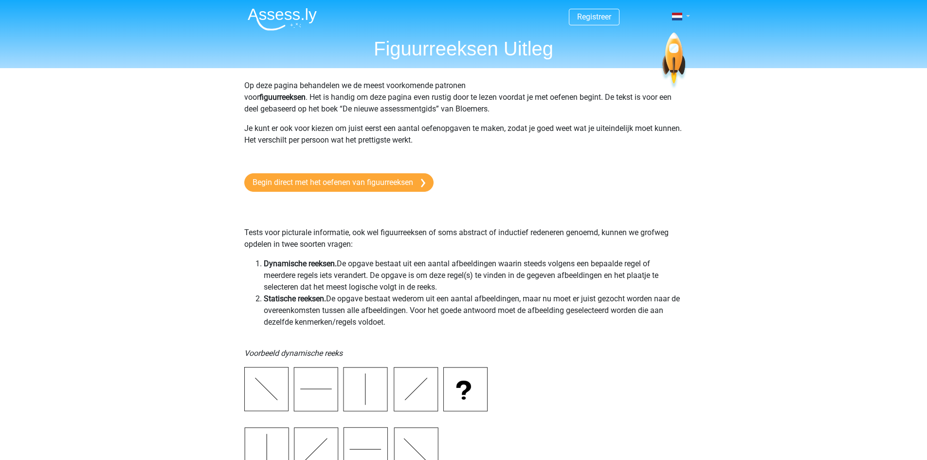
click at [684, 14] on link at bounding box center [677, 17] width 19 height 12
click at [646, 58] on link "English" at bounding box center [652, 55] width 67 height 16
click at [286, 17] on img at bounding box center [282, 19] width 69 height 23
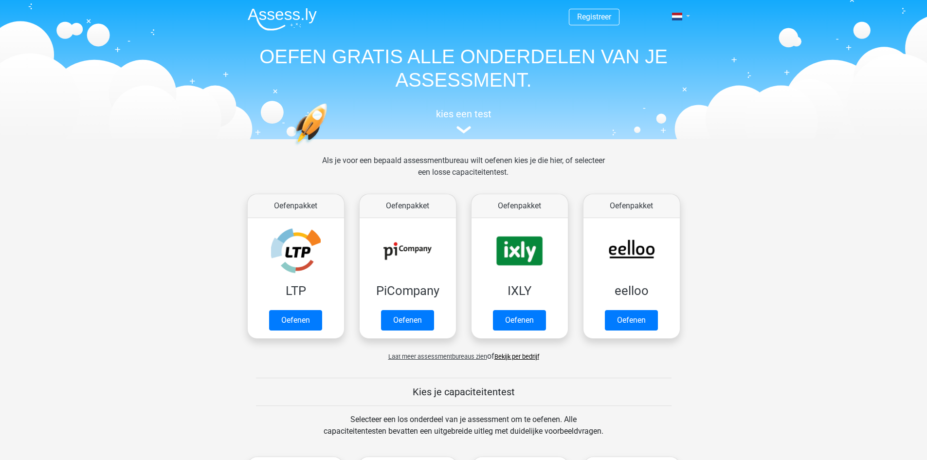
click at [684, 18] on link at bounding box center [677, 17] width 19 height 12
click at [663, 48] on link "English" at bounding box center [652, 55] width 67 height 16
